Goal: Information Seeking & Learning: Find specific fact

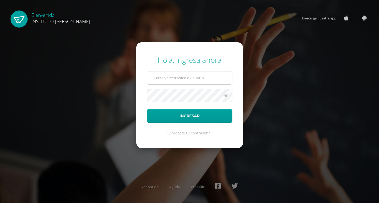
click at [194, 75] on input "text" at bounding box center [189, 78] width 85 height 13
type input "secretaria@ima.edu.gt"
click at [147, 109] on button "Ingresar" at bounding box center [190, 115] width 86 height 13
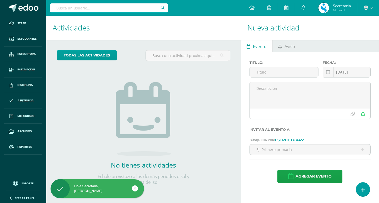
click at [128, 11] on input "text" at bounding box center [109, 7] width 118 height 9
type input "katherine peruch"
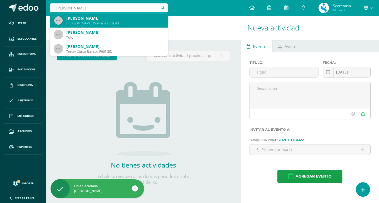
click at [128, 18] on div "Katerine Fernanda Peruch Melgar" at bounding box center [114, 19] width 97 height 6
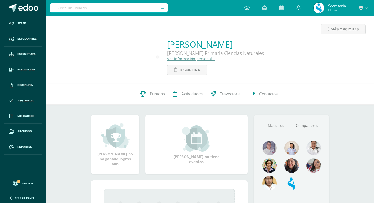
click at [186, 60] on link "Ver información personal..." at bounding box center [191, 58] width 48 height 5
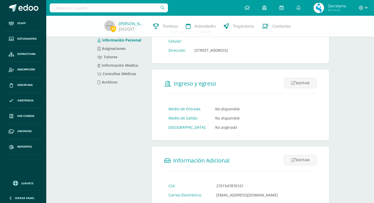
scroll to position [176, 0]
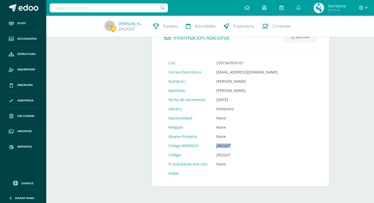
drag, startPoint x: 212, startPoint y: 148, endPoint x: 241, endPoint y: 146, distance: 29.0
click at [241, 146] on td "J362QXT" at bounding box center [247, 145] width 70 height 9
copy td "J362QXT"
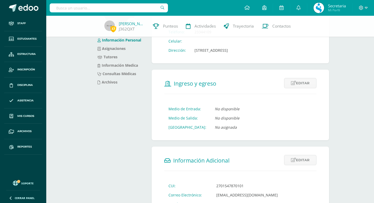
scroll to position [158, 0]
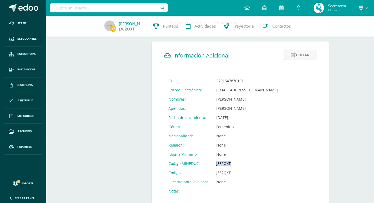
click at [132, 26] on link "J362QXT" at bounding box center [127, 29] width 16 height 6
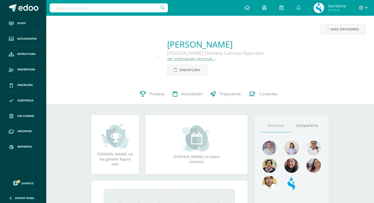
click at [72, 4] on input "text" at bounding box center [109, 7] width 118 height 9
type input "amanda marroquín"
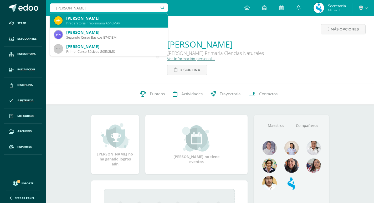
click at [71, 17] on div "Amanda Esmeralda Marroquin Chavez" at bounding box center [114, 19] width 97 height 6
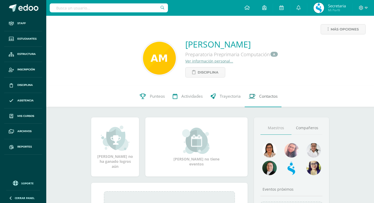
click at [278, 96] on span "Contactos" at bounding box center [268, 97] width 18 height 6
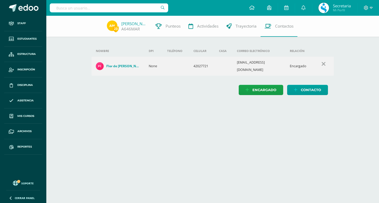
click at [82, 7] on input "text" at bounding box center [109, 7] width 118 height 9
type input "mia marroquin"
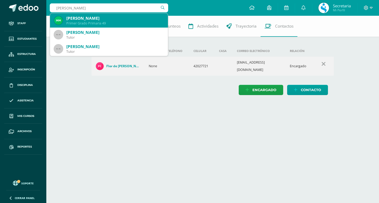
click at [80, 24] on div "Primer Grado Primaria 49" at bounding box center [114, 23] width 97 height 4
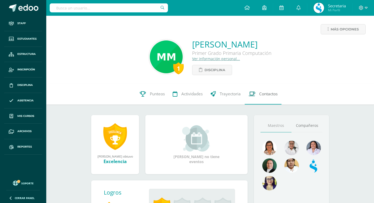
click at [267, 93] on span "Contactos" at bounding box center [268, 94] width 18 height 6
